Goal: Transaction & Acquisition: Book appointment/travel/reservation

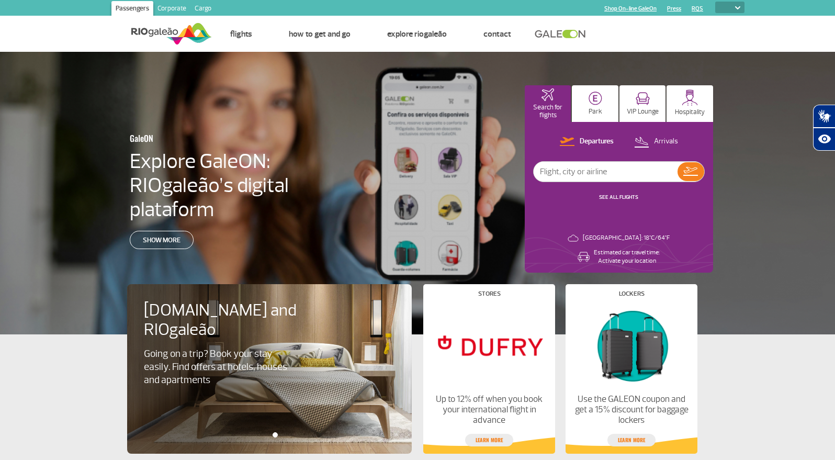
select select "es"
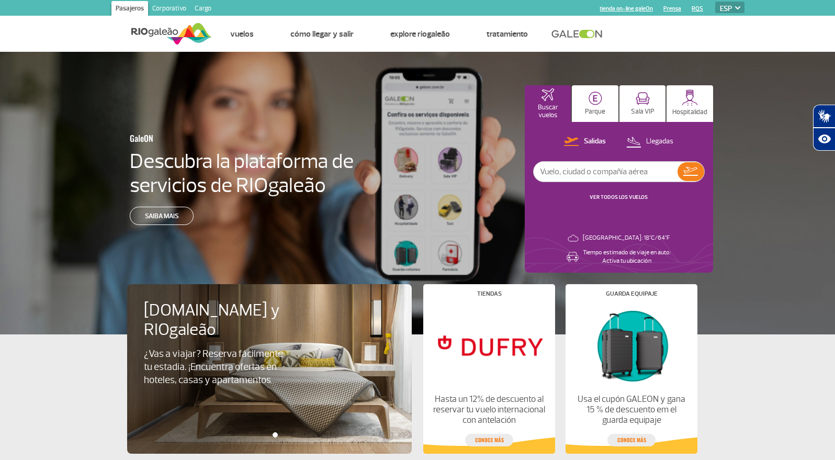
select select "en"
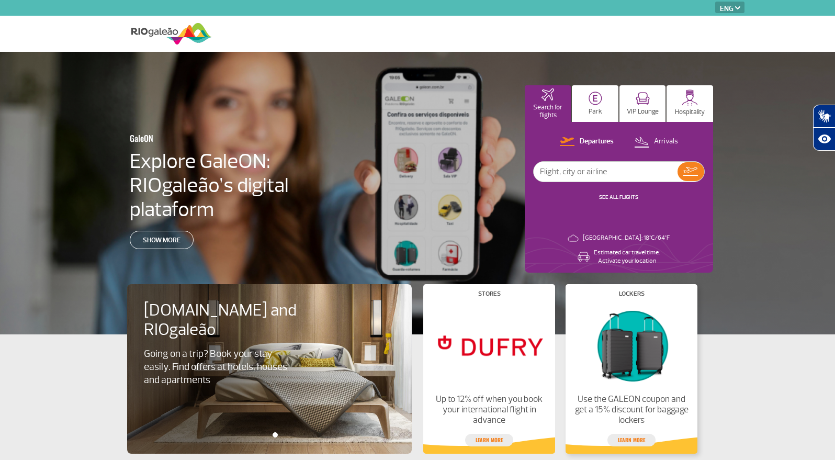
select select "en"
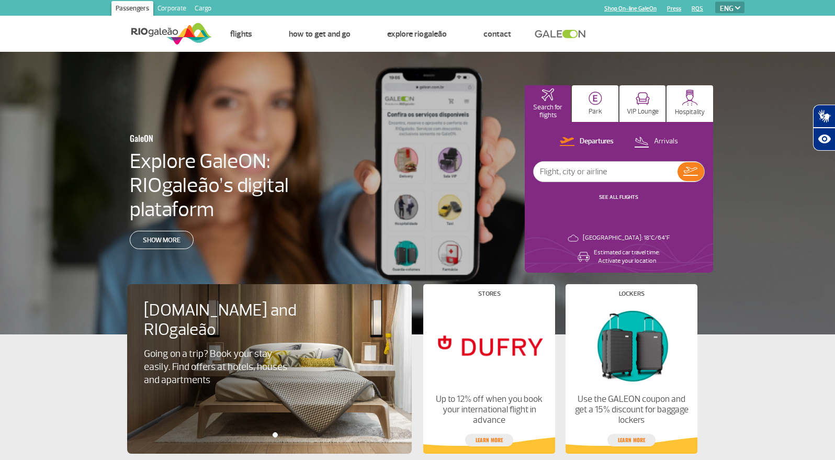
click at [696, 103] on img at bounding box center [689, 97] width 16 height 16
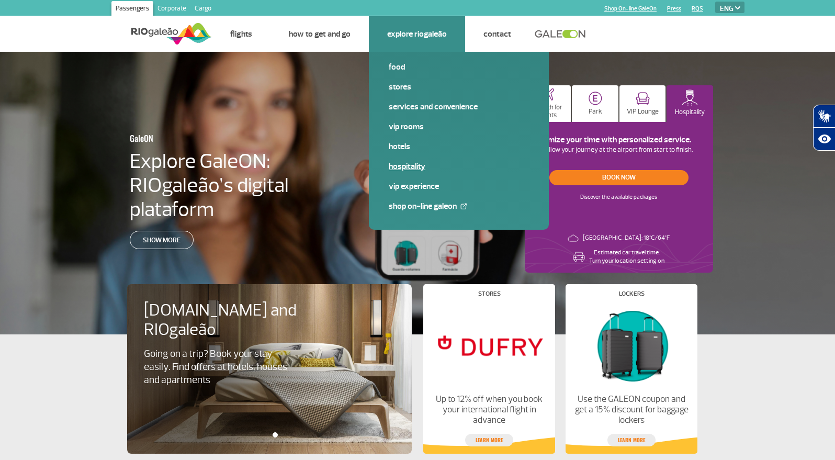
click at [408, 167] on link "Hospitality" at bounding box center [459, 167] width 140 height 12
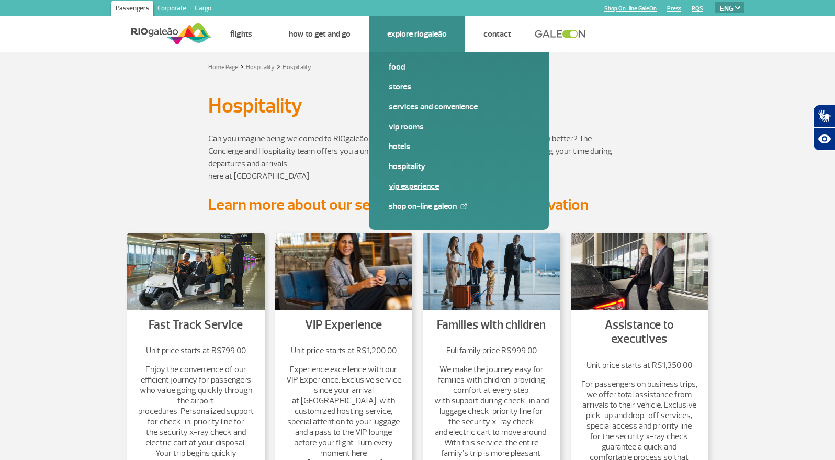
click at [412, 182] on link "VIP Experience" at bounding box center [459, 186] width 140 height 12
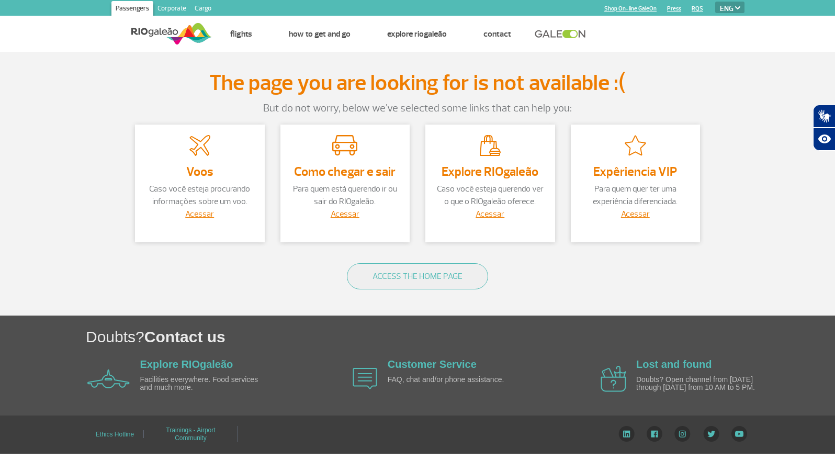
click at [314, 241] on div "Como chegar e sair Para quem está querendo ir ou sair do RIOgaleão. Acessar" at bounding box center [345, 183] width 130 height 118
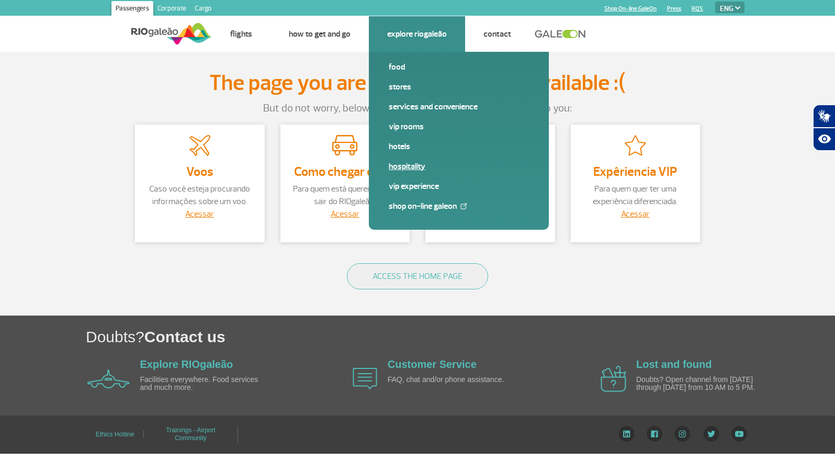
click at [406, 164] on link "Hospitality" at bounding box center [459, 167] width 140 height 12
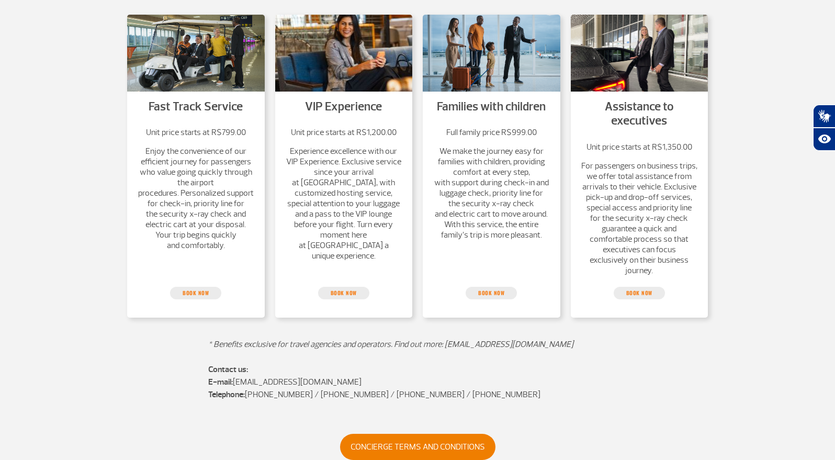
scroll to position [219, 0]
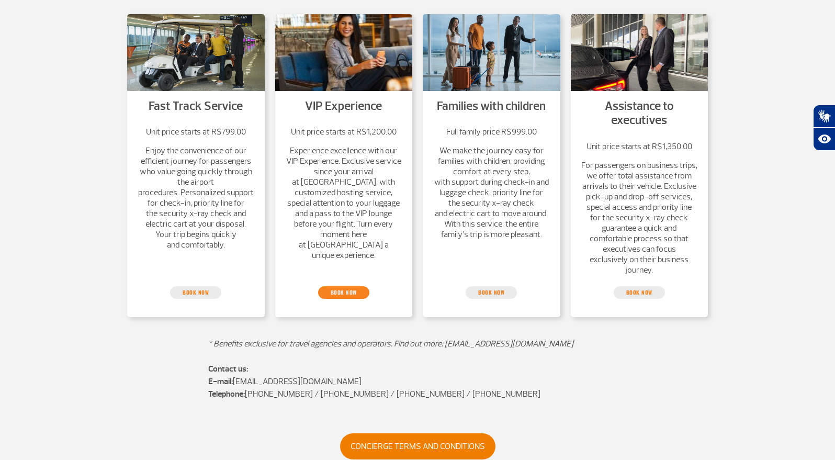
click at [340, 293] on link "book now" at bounding box center [343, 292] width 51 height 13
